Goal: Task Accomplishment & Management: Use online tool/utility

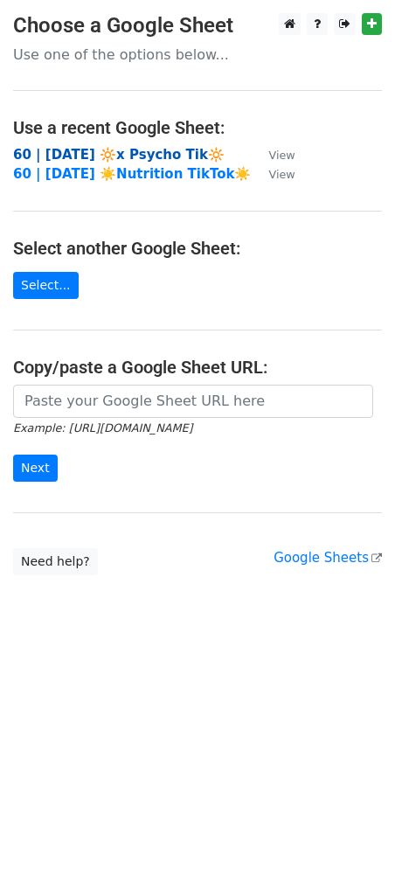
click at [117, 149] on strong "60 | [DATE] 🔆x Psycho Tik🔆" at bounding box center [119, 155] width 212 height 16
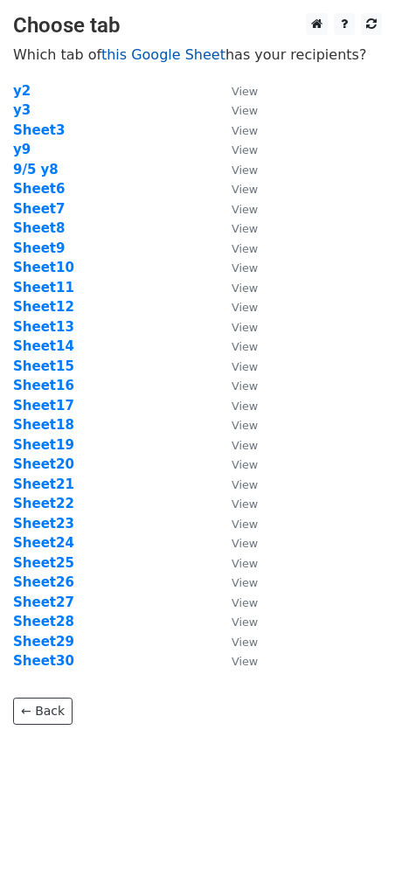
click at [152, 53] on link "this Google Sheet" at bounding box center [163, 54] width 124 height 17
click at [54, 303] on strong "Sheet12" at bounding box center [43, 307] width 61 height 16
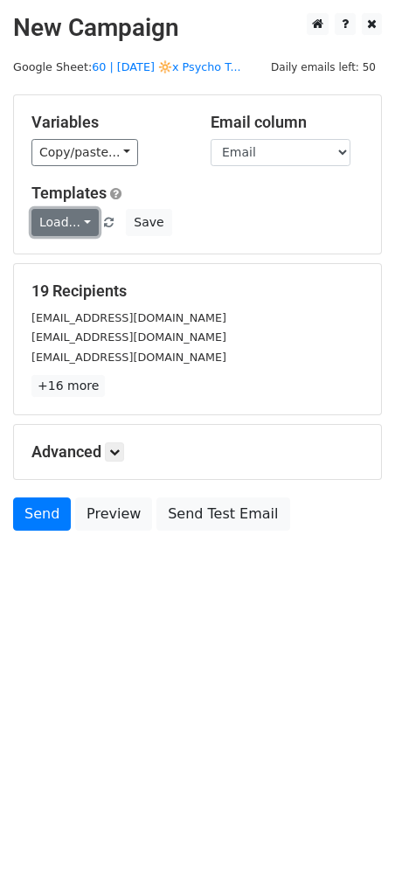
click at [66, 227] on link "Load..." at bounding box center [64, 222] width 67 height 27
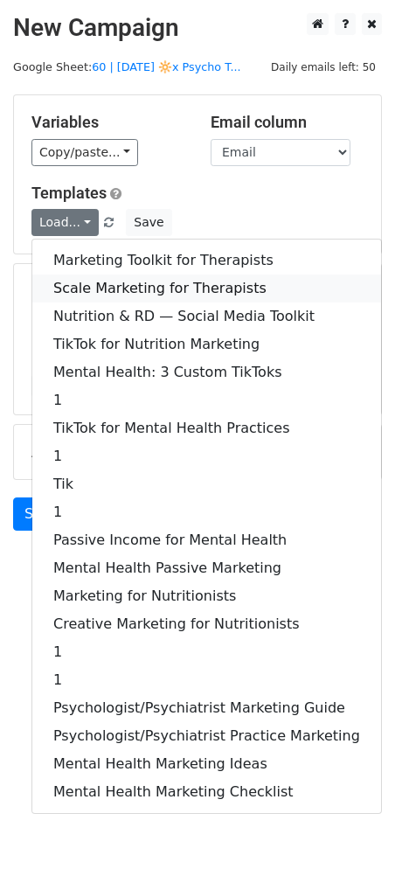
click at [101, 293] on link "Scale Marketing for Therapists" at bounding box center [206, 288] width 349 height 28
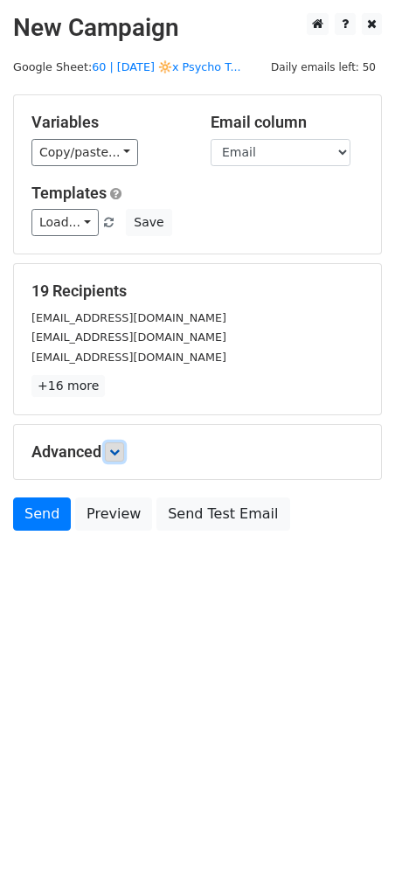
click at [120, 451] on icon at bounding box center [114, 452] width 10 height 10
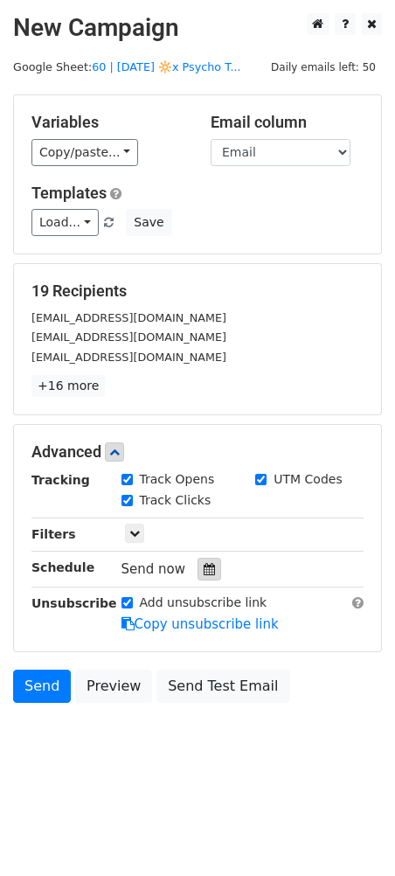
click at [208, 569] on div at bounding box center [210, 569] width 24 height 23
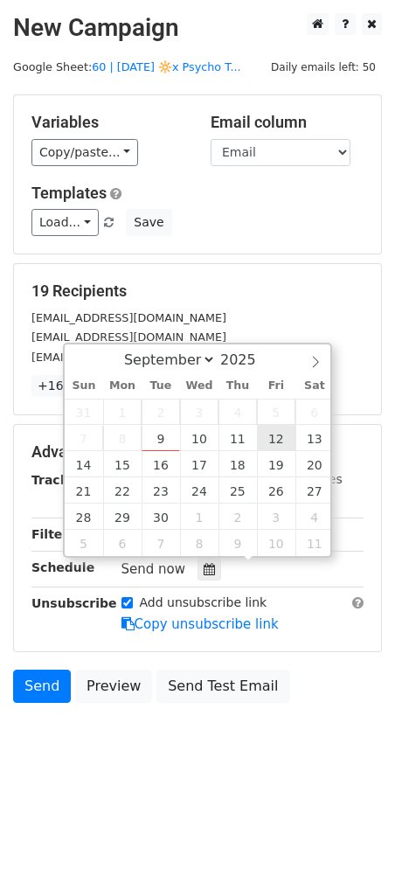
type input "2025-09-12 12:00"
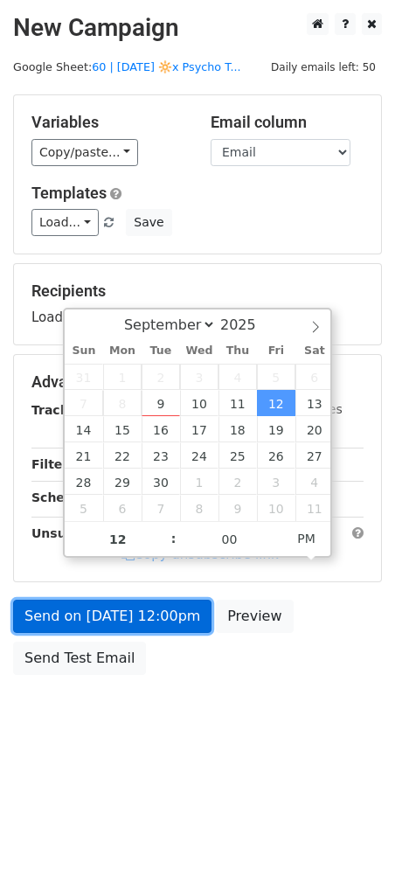
click at [135, 611] on link "Send on Sep 12 at 12:00pm" at bounding box center [112, 616] width 198 height 33
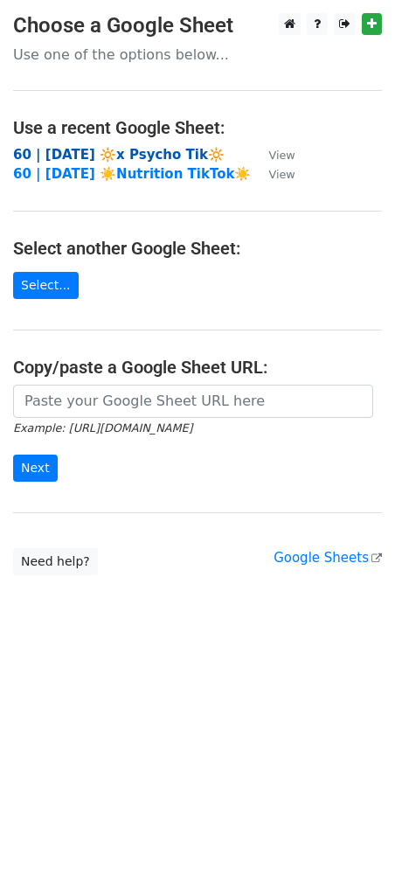
click at [163, 156] on strong "60 | [DATE] 🔆x Psycho Tik🔆" at bounding box center [119, 155] width 212 height 16
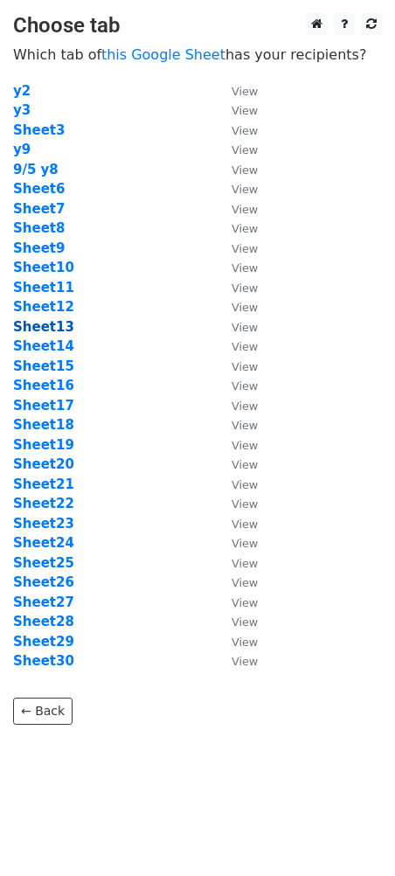
click at [43, 328] on strong "Sheet13" at bounding box center [43, 327] width 61 height 16
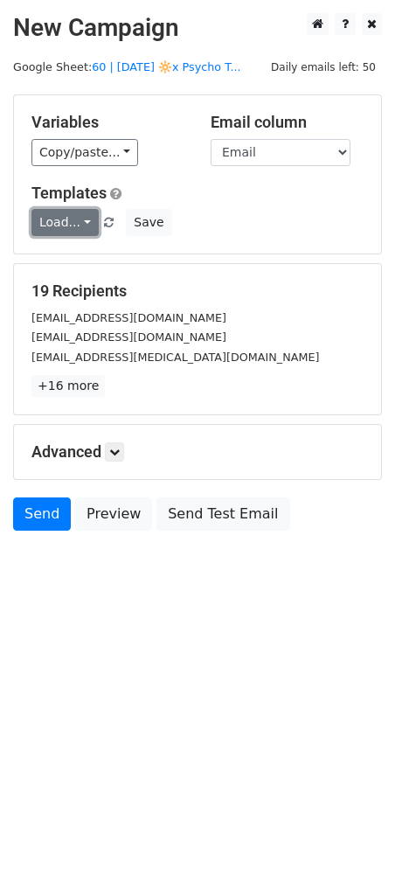
click at [79, 227] on link "Load..." at bounding box center [64, 222] width 67 height 27
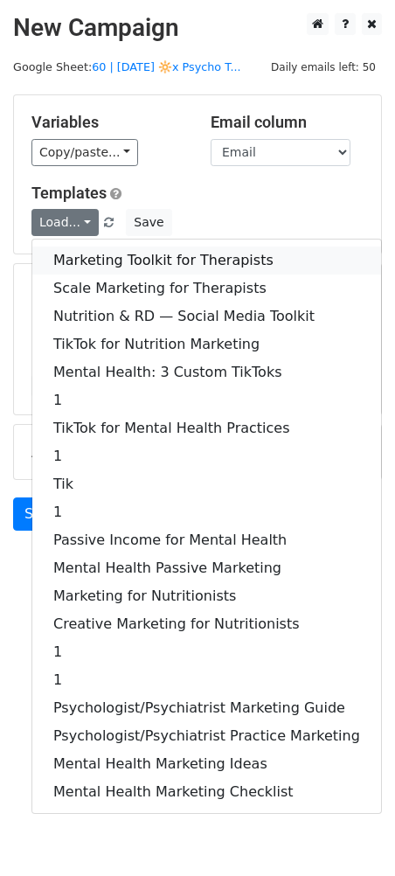
click at [87, 260] on link "Marketing Toolkit for Therapists" at bounding box center [206, 261] width 349 height 28
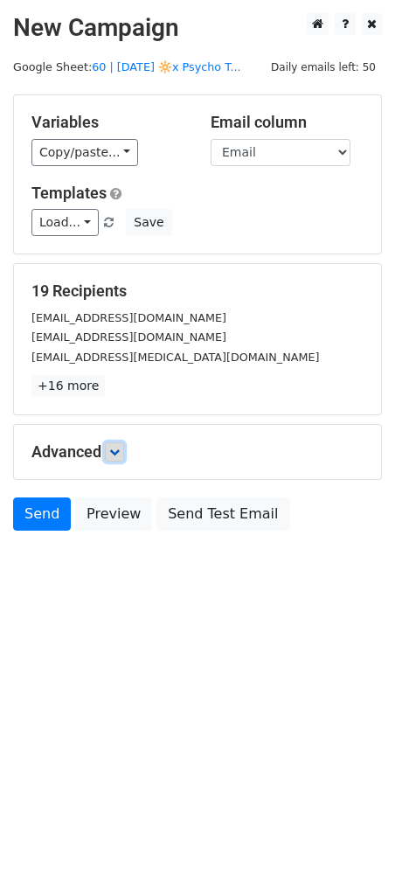
click at [120, 447] on icon at bounding box center [114, 452] width 10 height 10
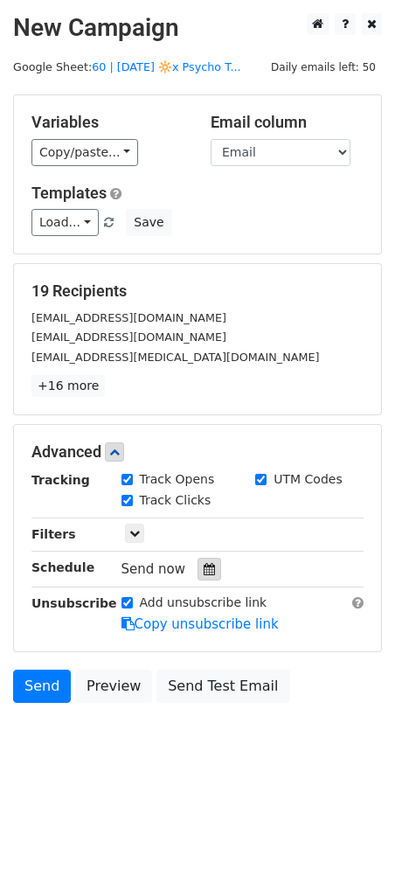
click at [204, 573] on icon at bounding box center [209, 569] width 11 height 12
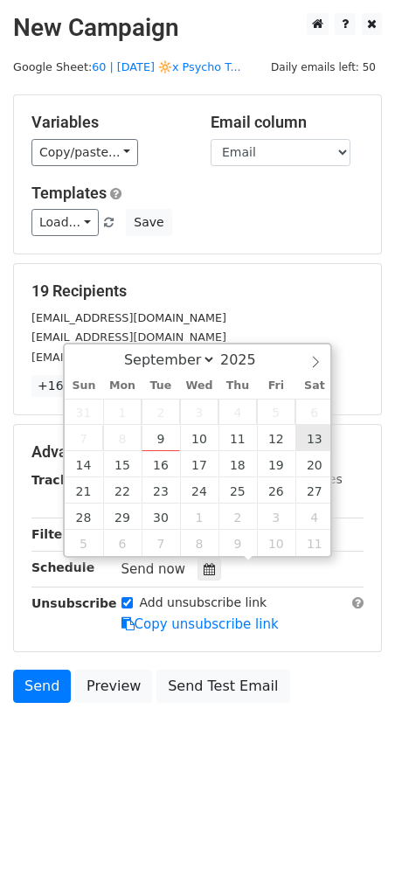
type input "2025-09-13 12:00"
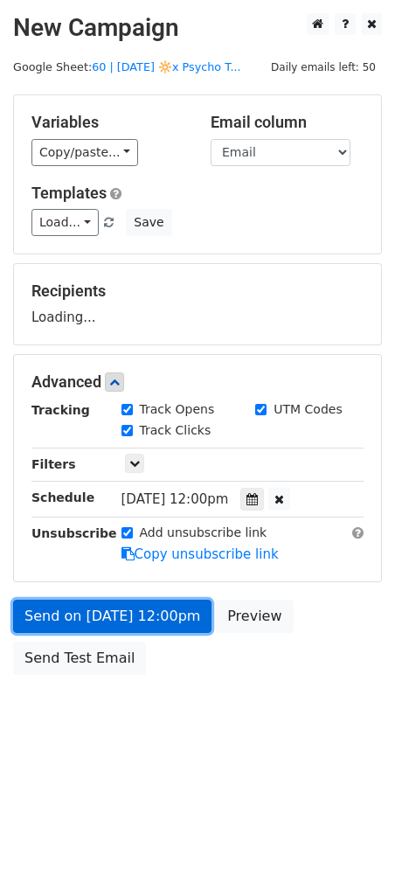
click at [183, 616] on link "Send on Sep 13 at 12:00pm" at bounding box center [112, 616] width 198 height 33
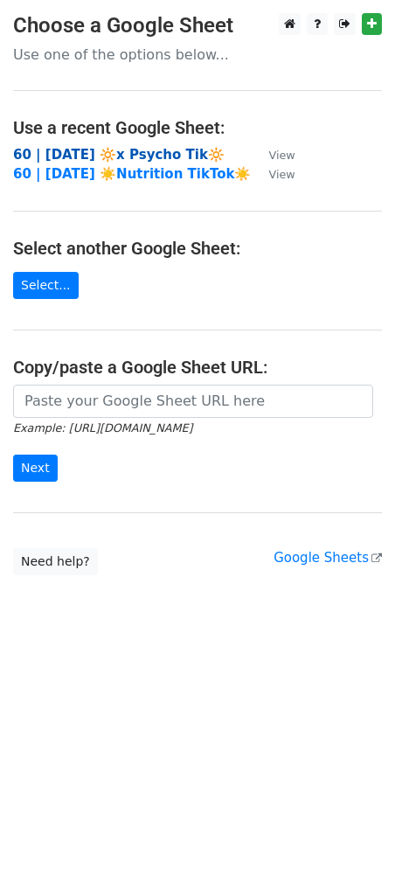
click at [175, 150] on strong "60 | [DATE] 🔆x Psycho Tik🔆" at bounding box center [119, 155] width 212 height 16
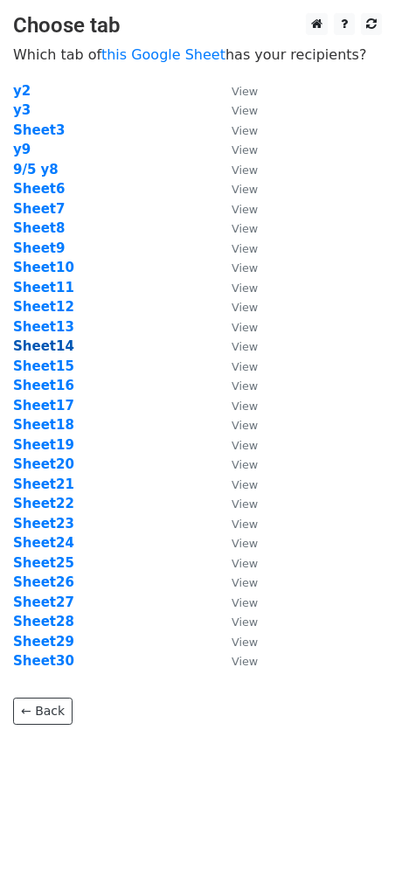
click at [47, 344] on strong "Sheet14" at bounding box center [43, 346] width 61 height 16
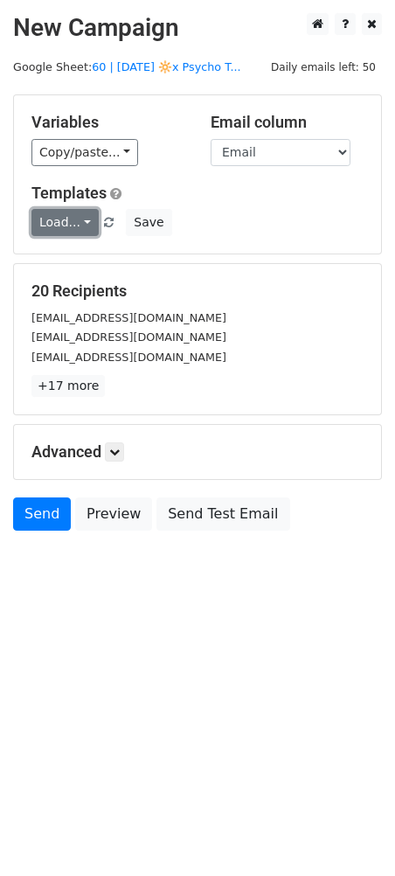
click at [83, 225] on link "Load..." at bounding box center [64, 222] width 67 height 27
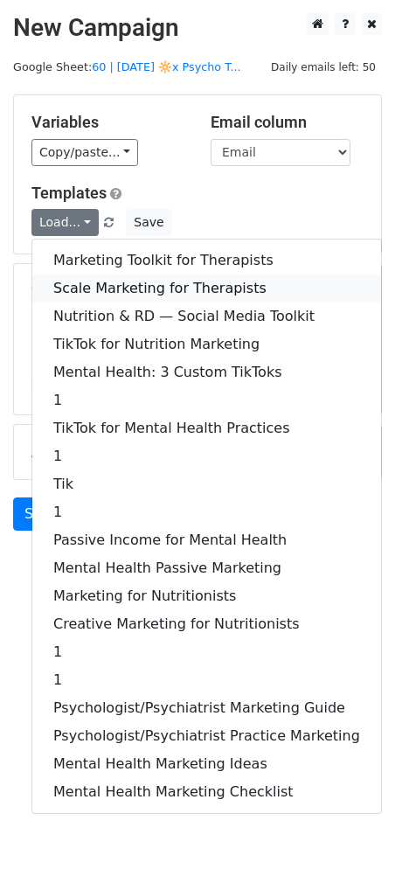
click at [85, 288] on link "Scale Marketing for Therapists" at bounding box center [206, 288] width 349 height 28
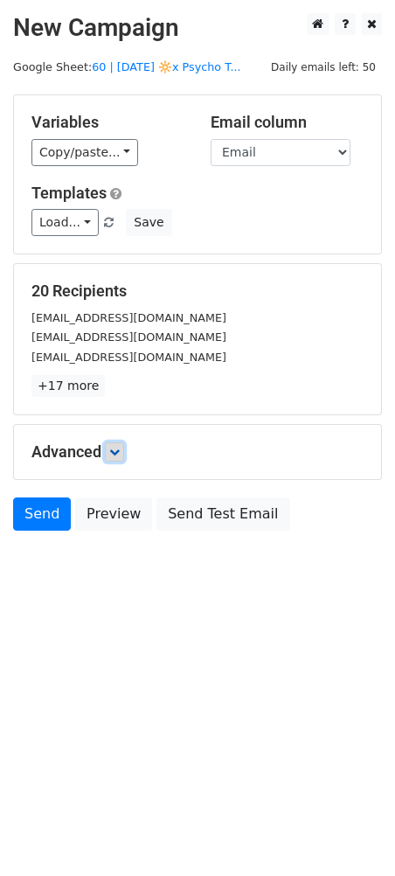
click at [124, 446] on link at bounding box center [114, 451] width 19 height 19
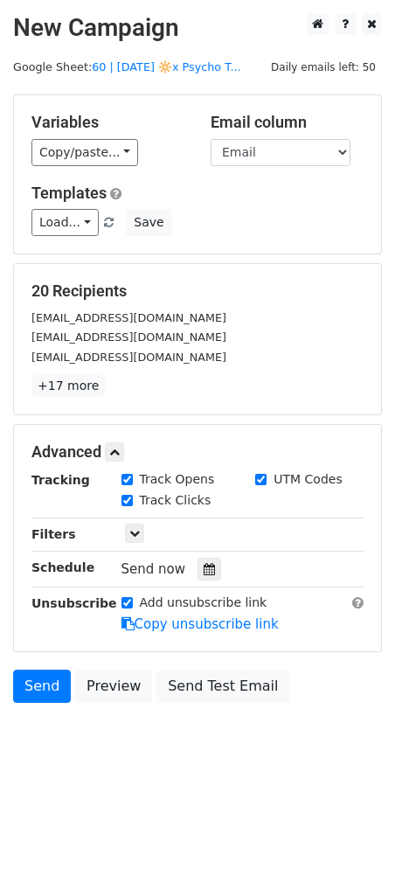
click at [212, 571] on div at bounding box center [210, 569] width 24 height 23
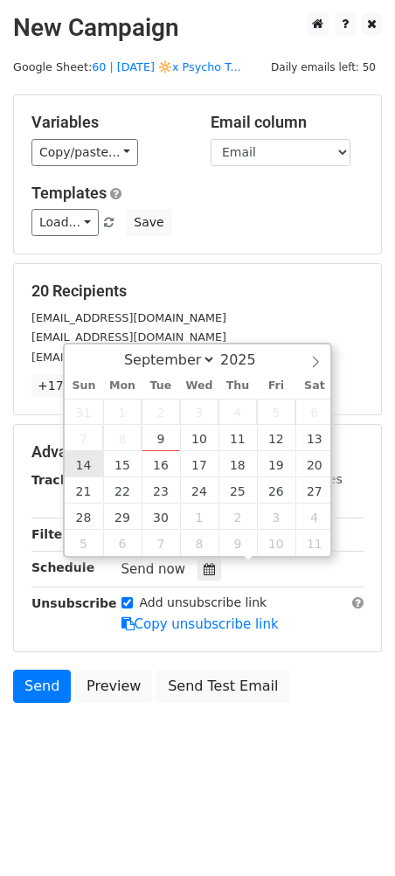
type input "2025-09-14 12:00"
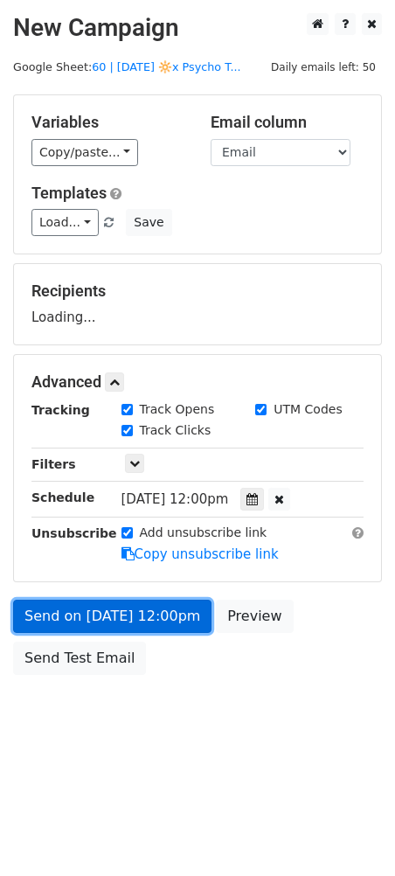
click at [127, 623] on form "Variables Copy/paste... {{Email}} Email column Email Templates Load... Marketin…" at bounding box center [197, 388] width 369 height 589
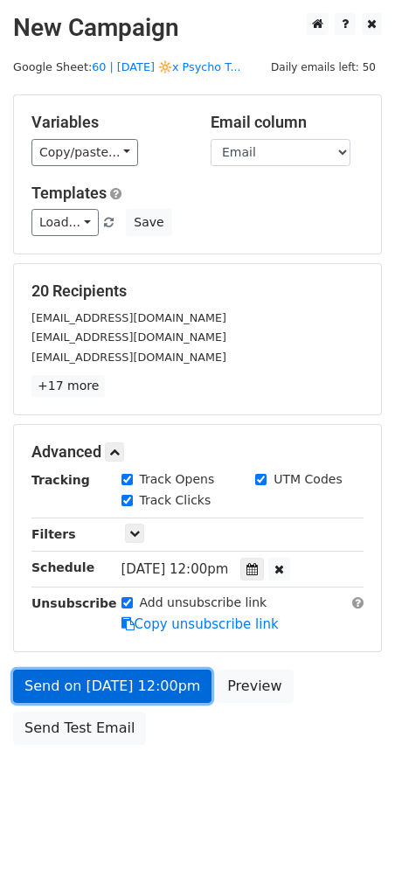
click at [80, 687] on link "Send on Sep 14 at 12:00pm" at bounding box center [112, 686] width 198 height 33
